Goal: Information Seeking & Learning: Check status

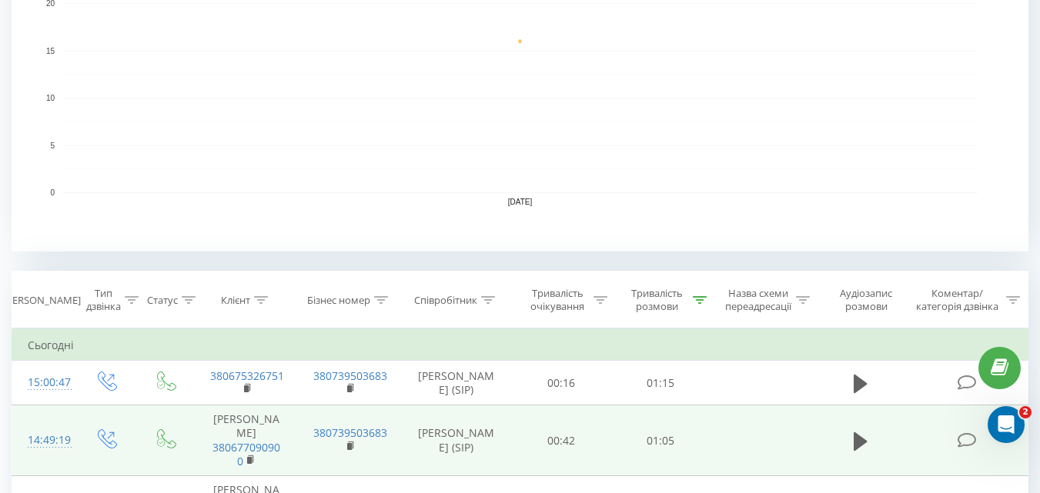
scroll to position [462, 0]
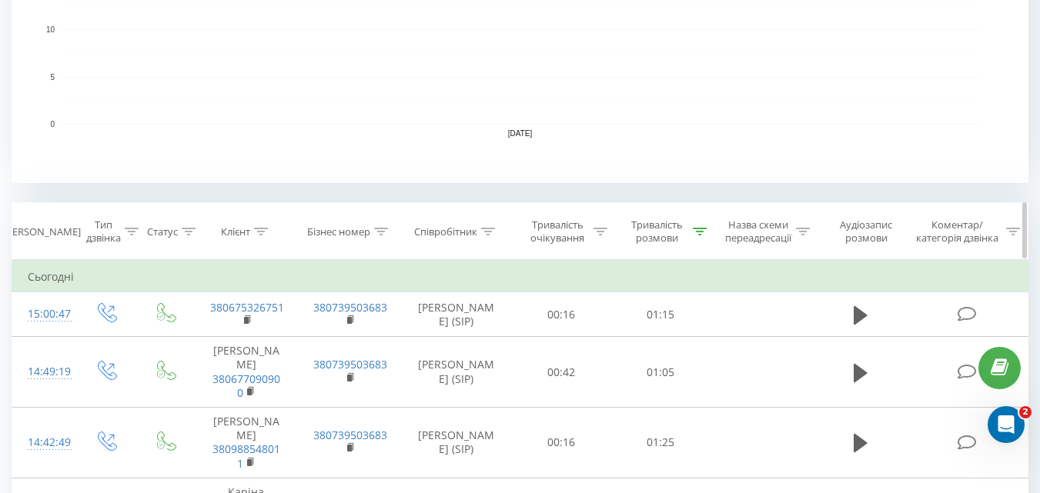
click at [694, 235] on icon at bounding box center [700, 232] width 14 height 8
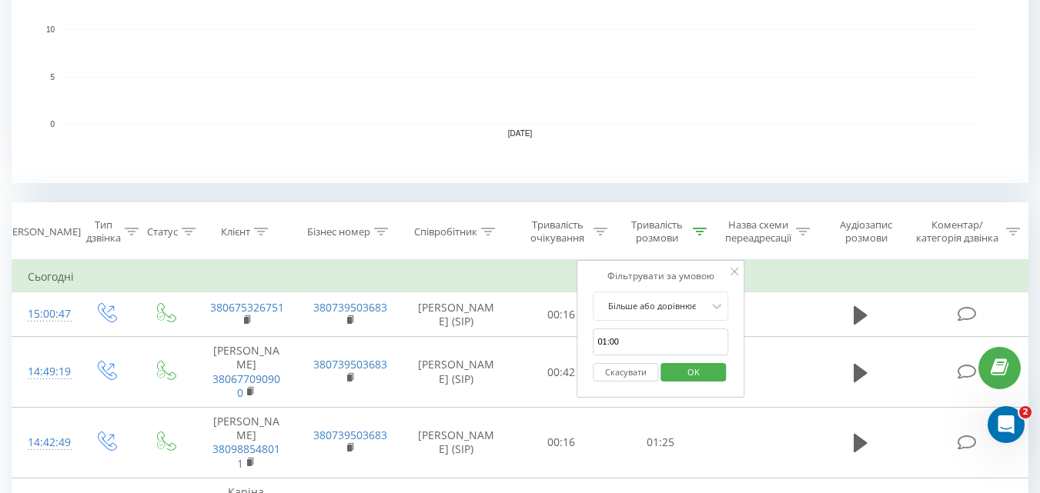
click at [620, 372] on button "Скасувати" at bounding box center [625, 372] width 65 height 19
drag, startPoint x: 620, startPoint y: 372, endPoint x: 602, endPoint y: 358, distance: 23.6
click at [0, 0] on div at bounding box center [0, 0] width 0 height 0
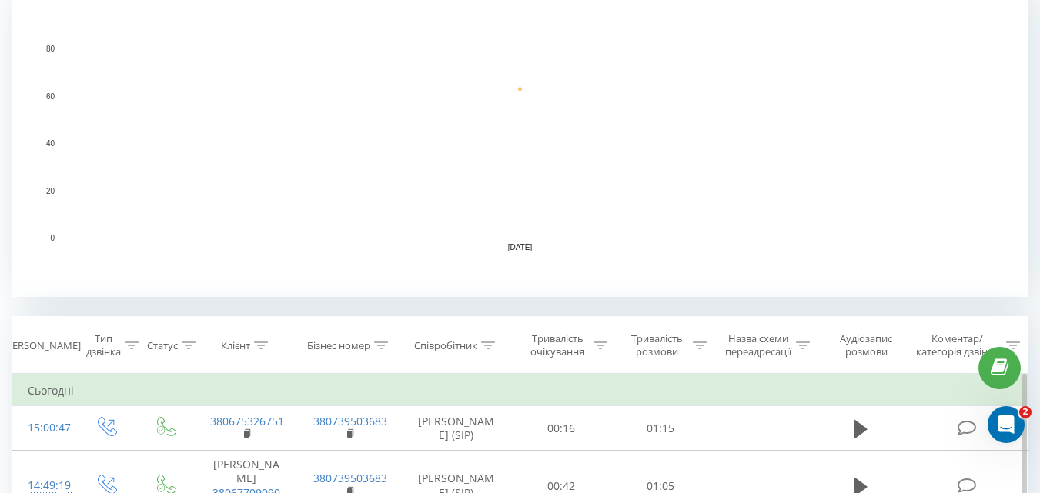
scroll to position [462, 0]
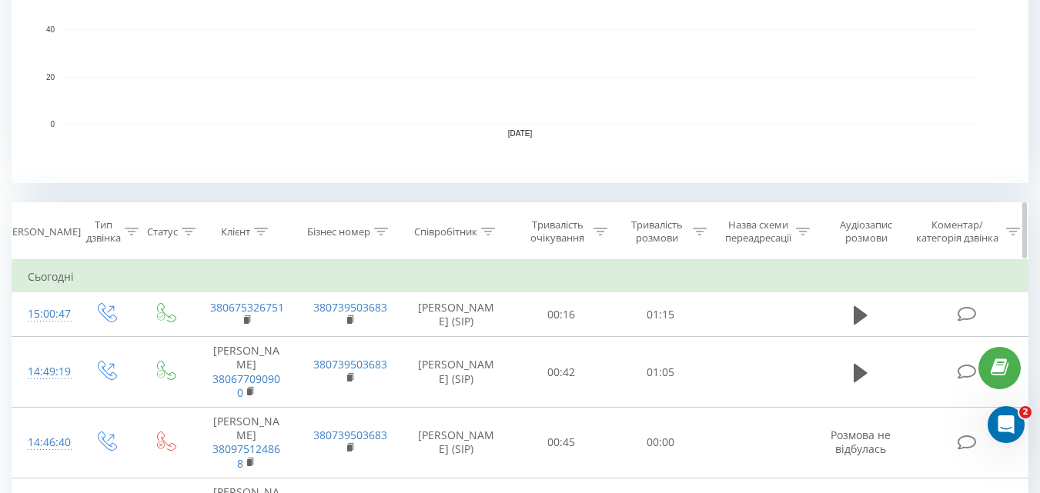
click at [694, 232] on icon at bounding box center [700, 232] width 14 height 8
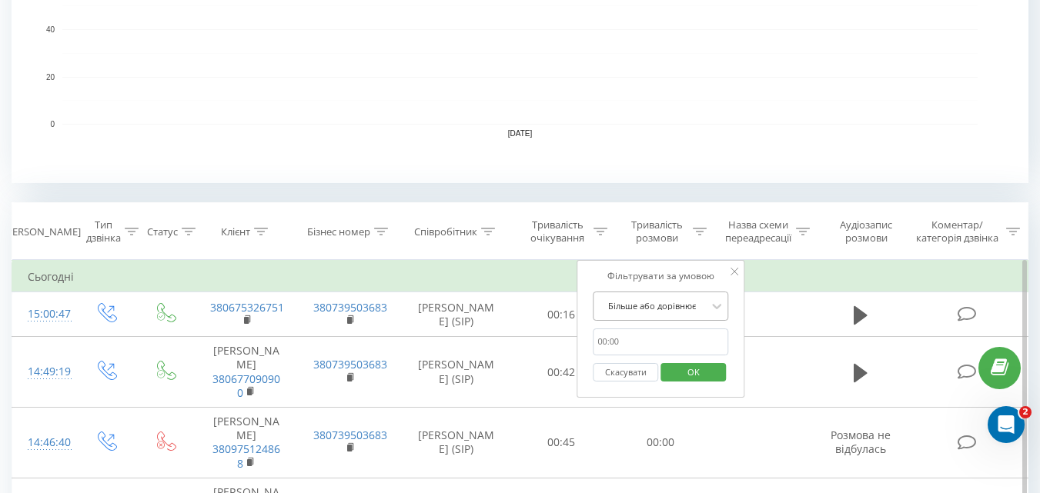
click at [653, 306] on div at bounding box center [651, 306] width 109 height 15
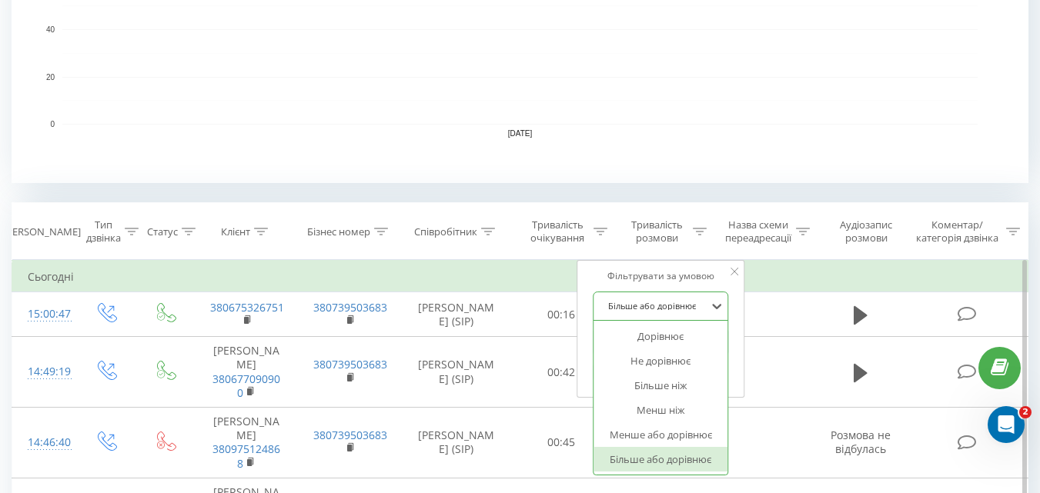
click at [640, 308] on div at bounding box center [651, 306] width 109 height 15
click at [641, 462] on div "Більше або дорівнює" at bounding box center [660, 459] width 134 height 25
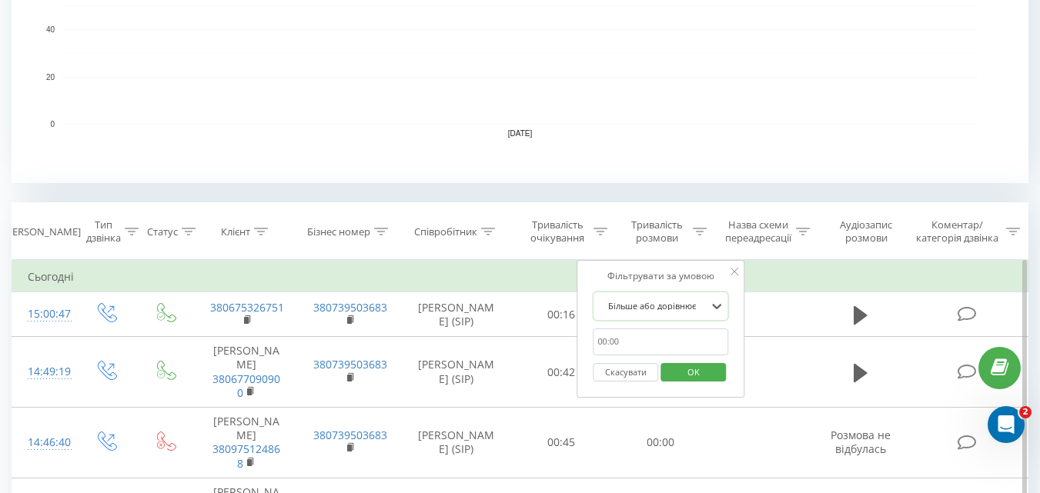
drag, startPoint x: 621, startPoint y: 343, endPoint x: 626, endPoint y: 333, distance: 11.0
click at [621, 343] on input "01:00" at bounding box center [660, 342] width 135 height 27
type input "01:00"
click at [680, 371] on span "OK" at bounding box center [693, 372] width 43 height 24
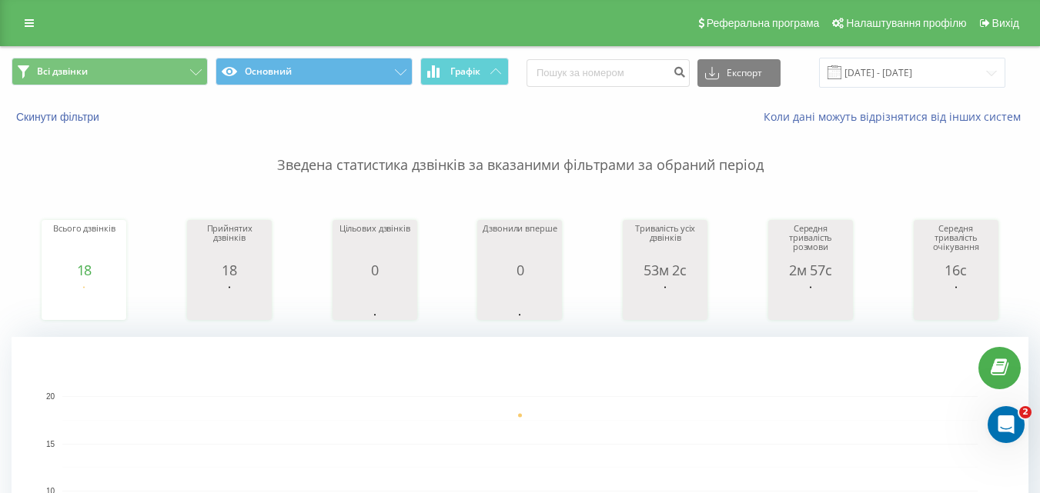
drag, startPoint x: 854, startPoint y: 43, endPoint x: 949, endPoint y: 51, distance: 95.0
click at [949, 51] on div "Всі дзвінки Основний Графік Експорт .csv .xls .xlsx 21.08.2025 - 21.08.2025" at bounding box center [520, 73] width 1038 height 52
click at [890, 78] on input "[DATE] - [DATE]" at bounding box center [912, 73] width 186 height 30
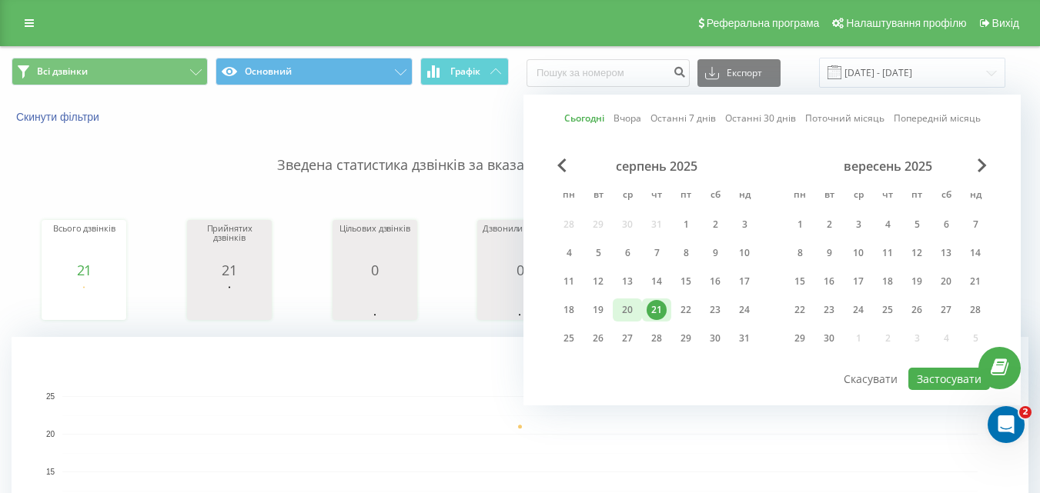
click at [625, 309] on div "20" at bounding box center [627, 310] width 20 height 20
click at [926, 379] on button "Застосувати" at bounding box center [949, 379] width 82 height 22
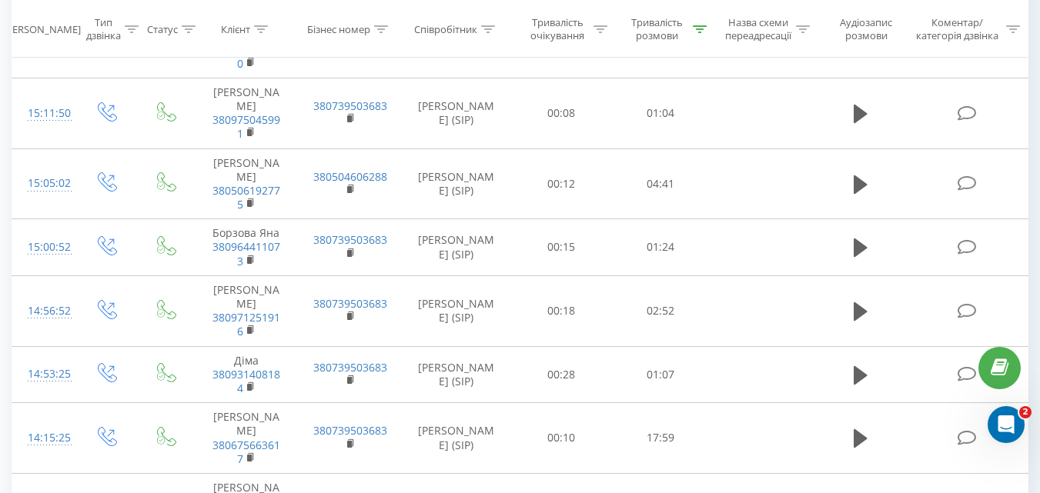
scroll to position [1804, 0]
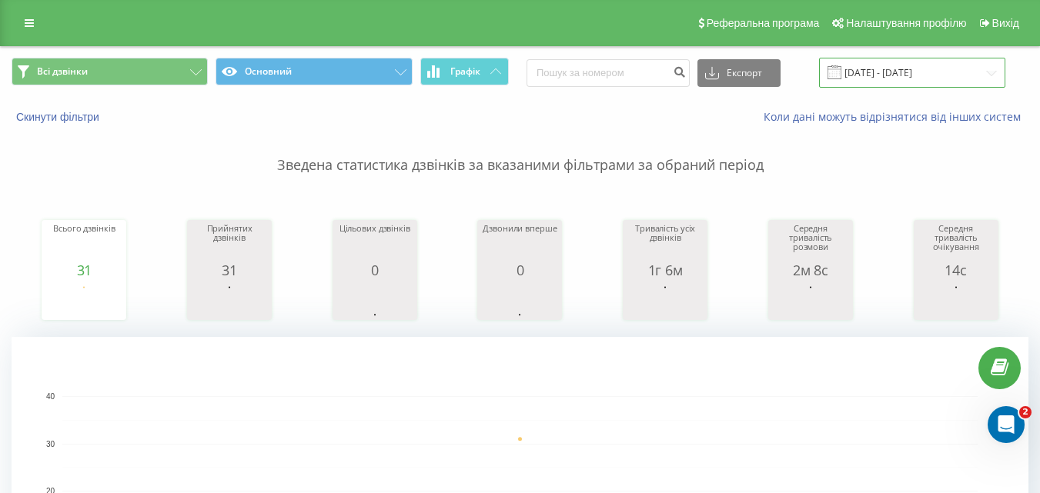
click at [891, 68] on input "[DATE] - [DATE]" at bounding box center [912, 73] width 186 height 30
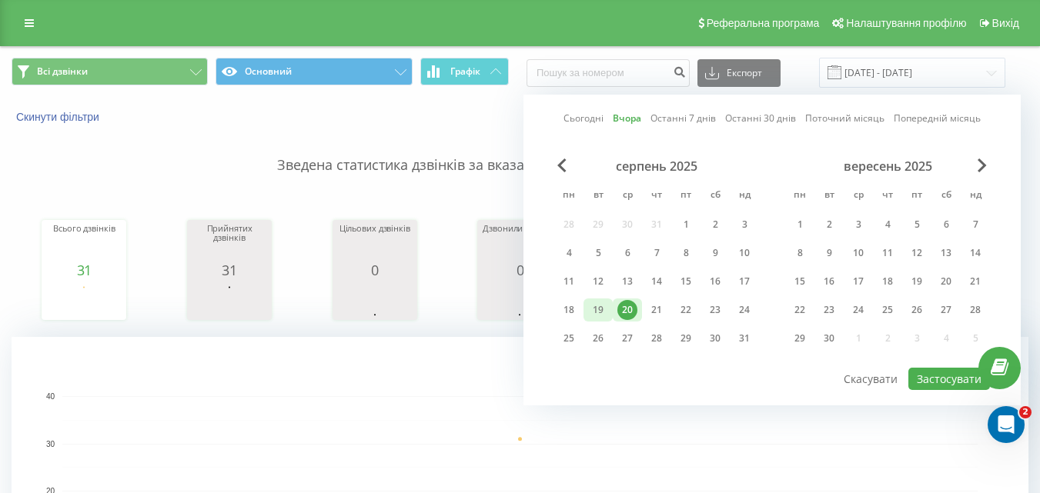
click at [595, 312] on div "19" at bounding box center [598, 310] width 20 height 20
click at [946, 380] on button "Застосувати" at bounding box center [949, 379] width 82 height 22
type input "[DATE] - [DATE]"
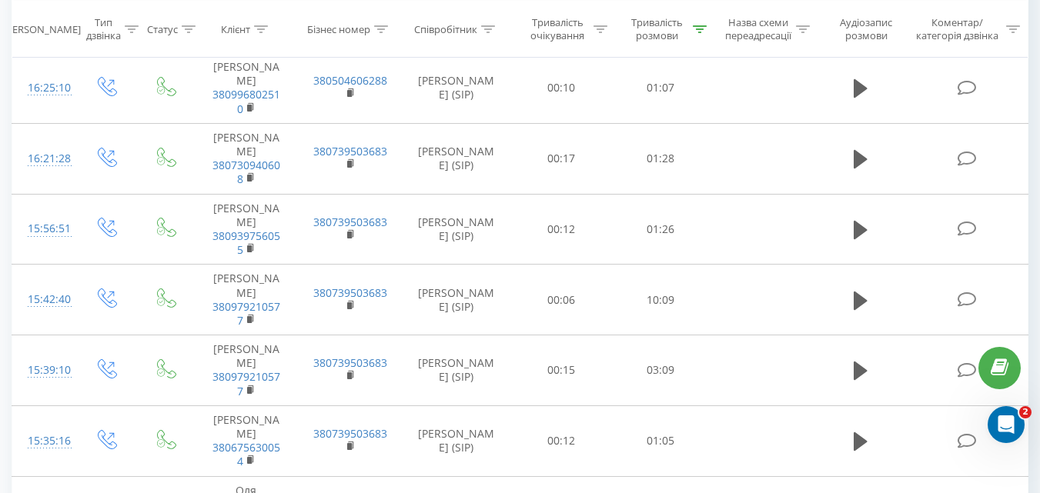
scroll to position [1001, 0]
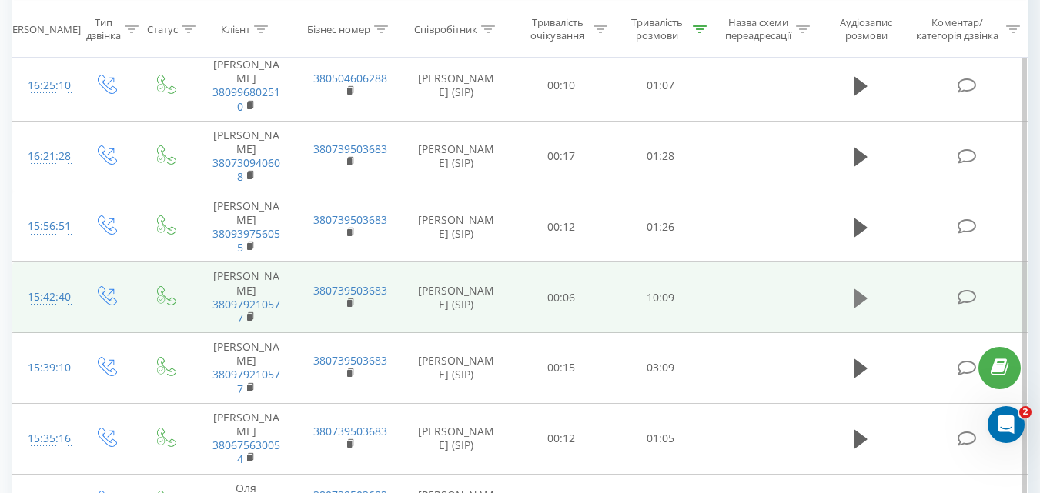
click at [855, 289] on icon at bounding box center [861, 298] width 14 height 18
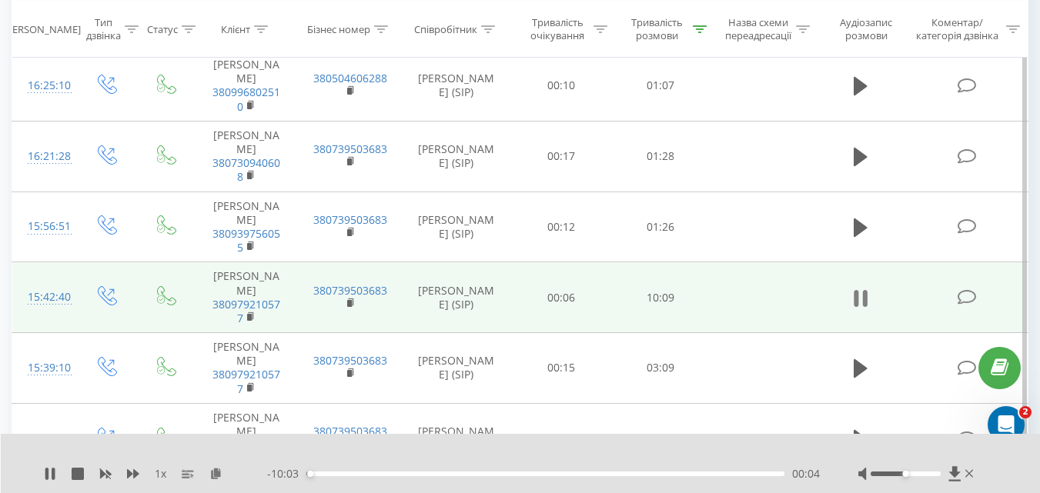
click at [863, 288] on icon at bounding box center [861, 299] width 14 height 22
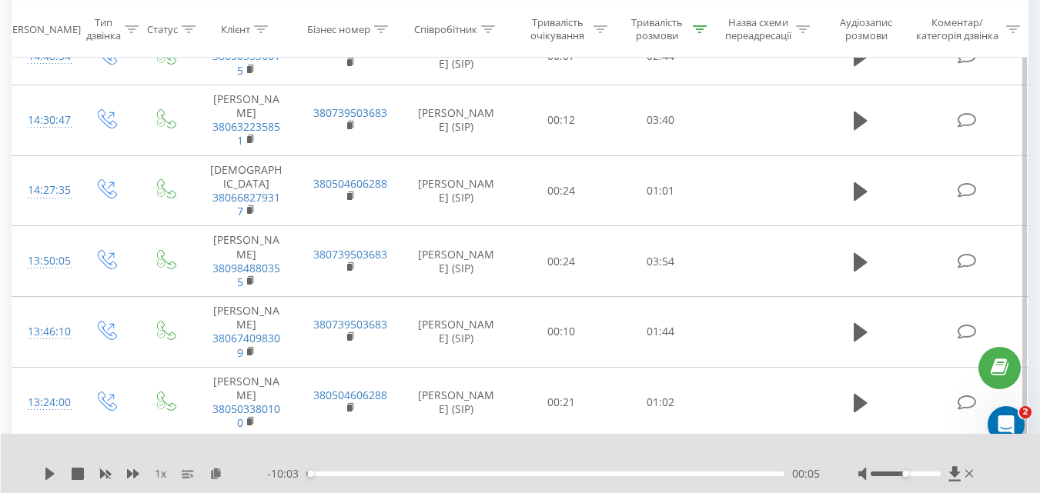
scroll to position [1693, 0]
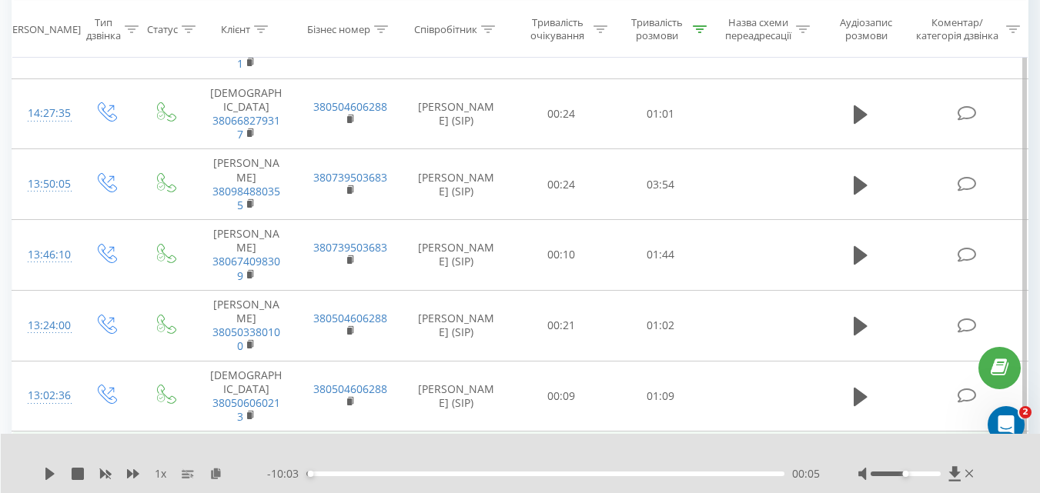
click at [866, 471] on icon at bounding box center [861, 482] width 14 height 22
click at [365, 472] on div "00:04" at bounding box center [545, 474] width 478 height 5
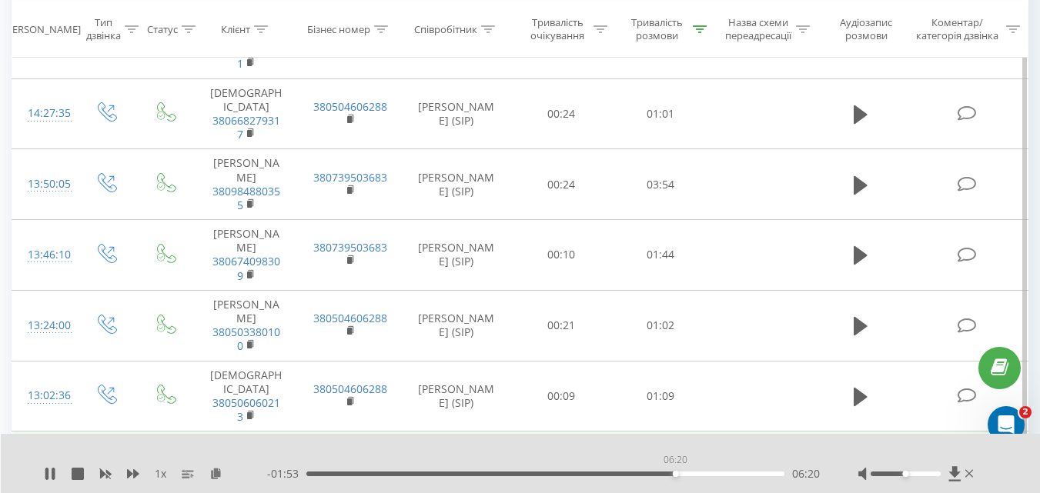
click at [675, 475] on div "06:20" at bounding box center [545, 474] width 478 height 5
click at [857, 473] on icon at bounding box center [856, 481] width 5 height 17
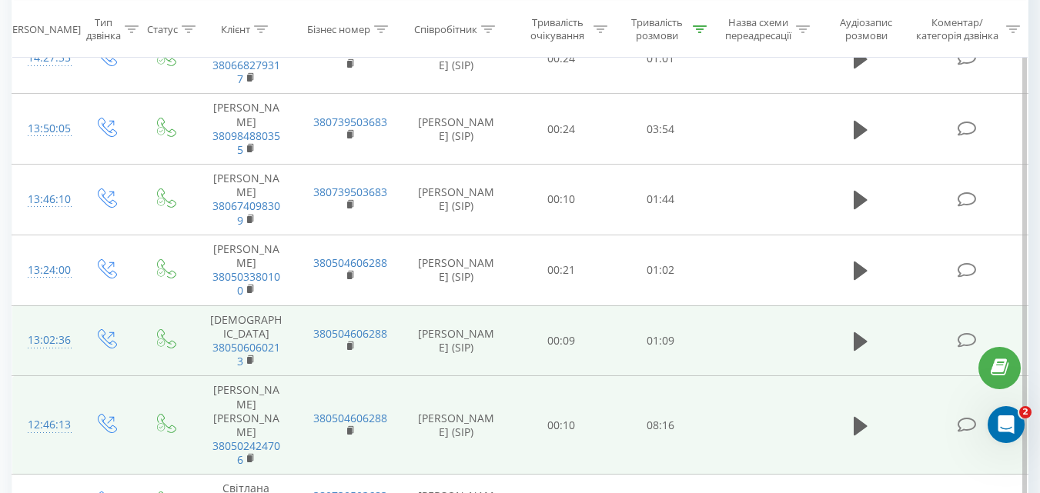
scroll to position [1832, 0]
